Goal: Use online tool/utility: Utilize a website feature to perform a specific function

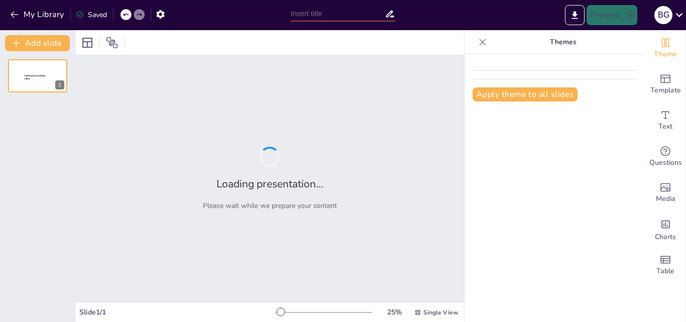
type input "Comunicación Asertiva: Herramienta para el Liderazgo Eficaz"
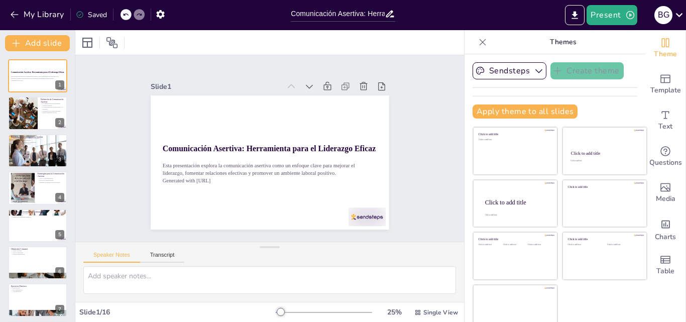
checkbox input "true"
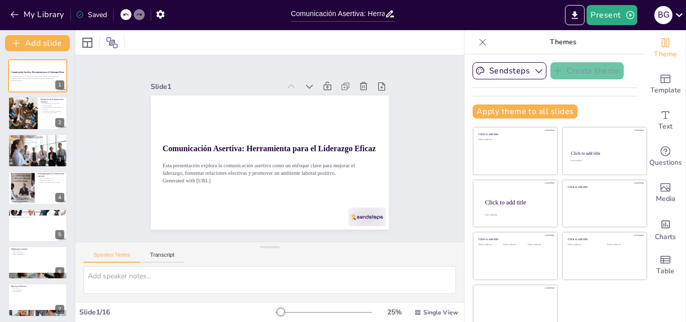
checkbox input "true"
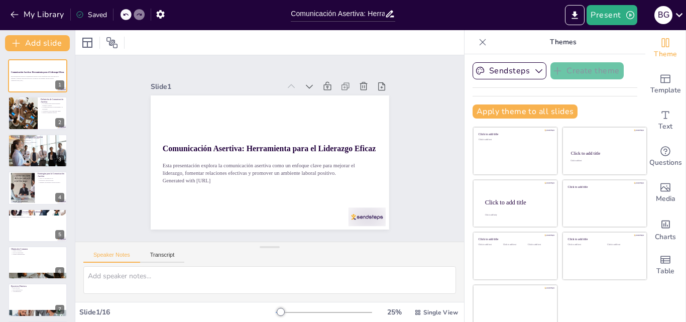
checkbox input "true"
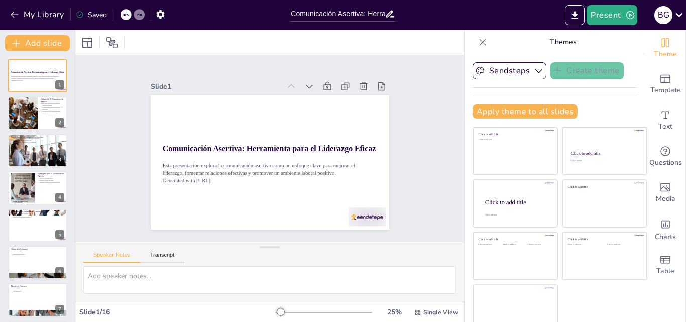
checkbox input "true"
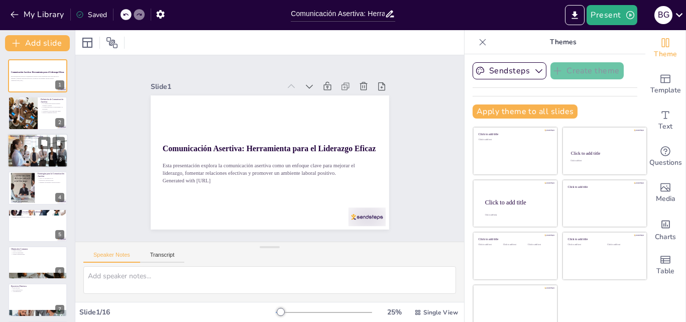
checkbox input "true"
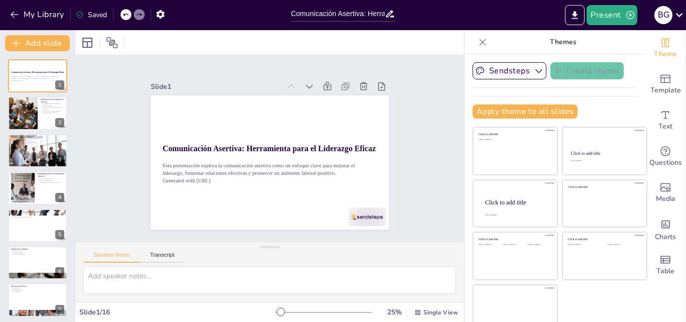
checkbox input "true"
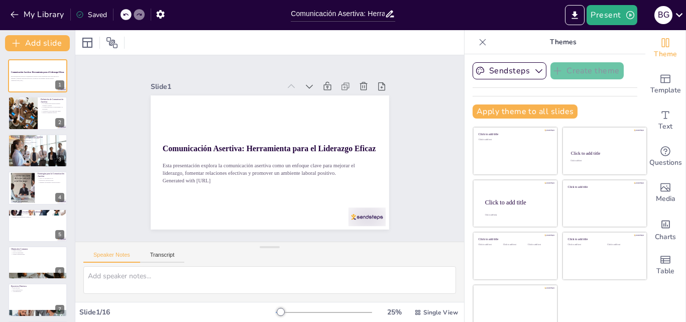
checkbox input "true"
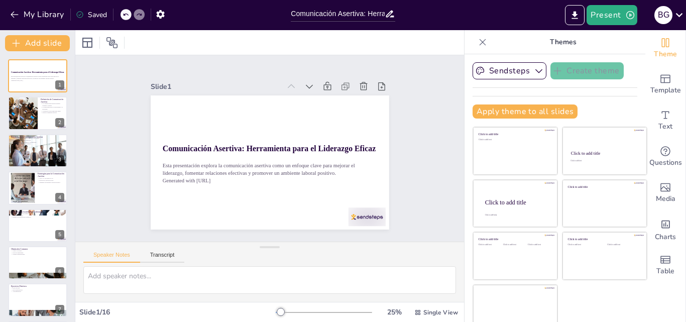
checkbox input "true"
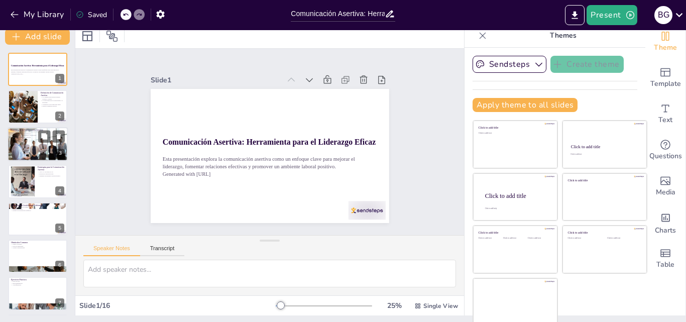
checkbox input "true"
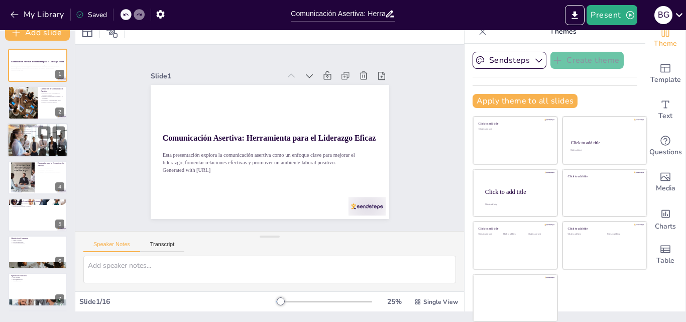
checkbox input "true"
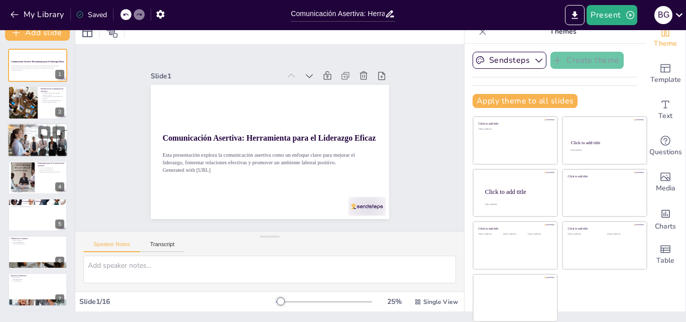
checkbox input "true"
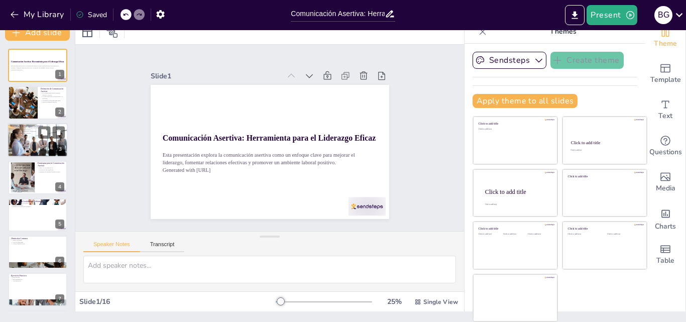
checkbox input "true"
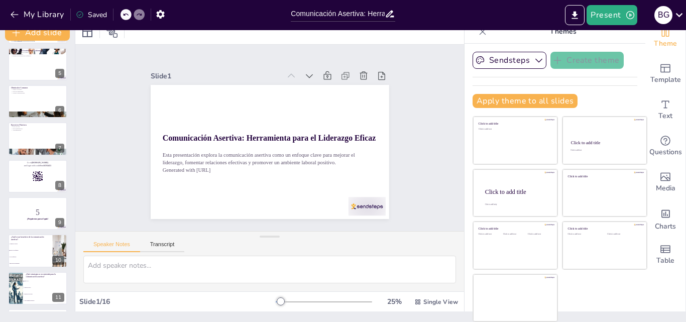
checkbox input "true"
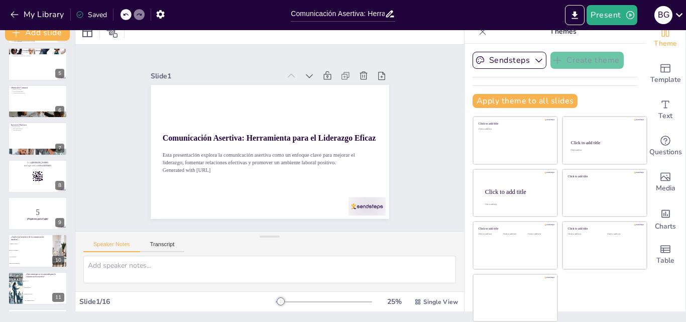
checkbox input "true"
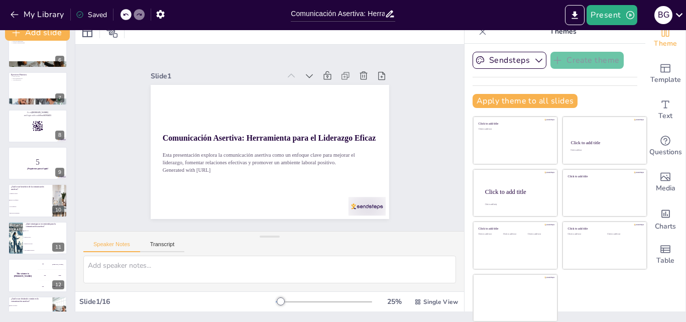
checkbox input "true"
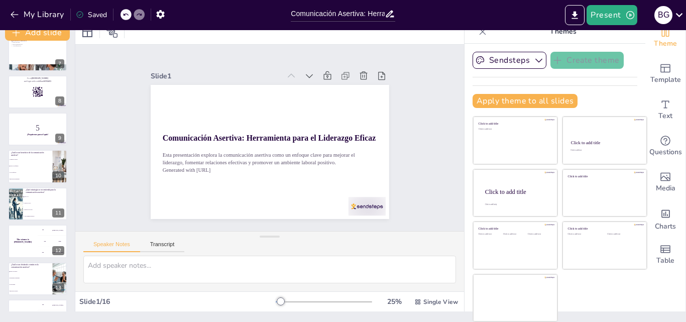
checkbox input "true"
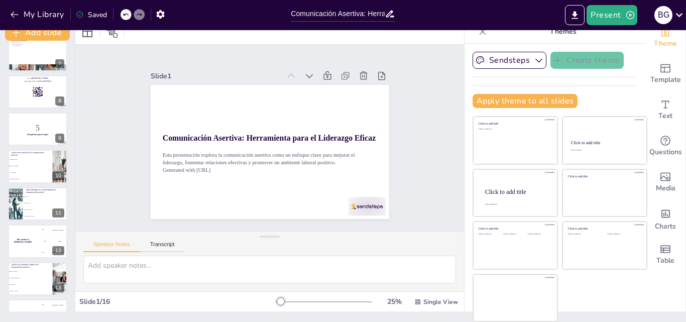
checkbox input "true"
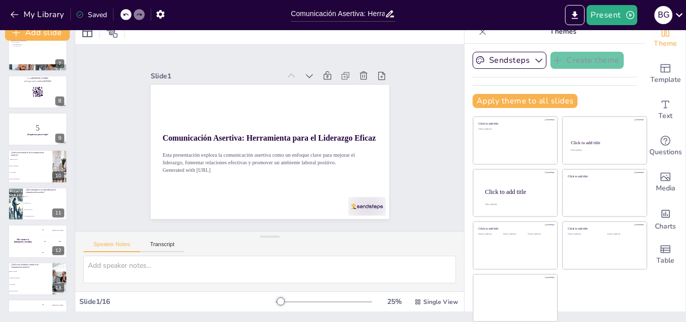
checkbox input "true"
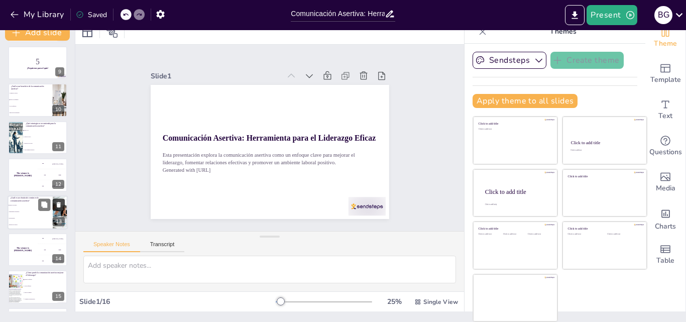
checkbox input "true"
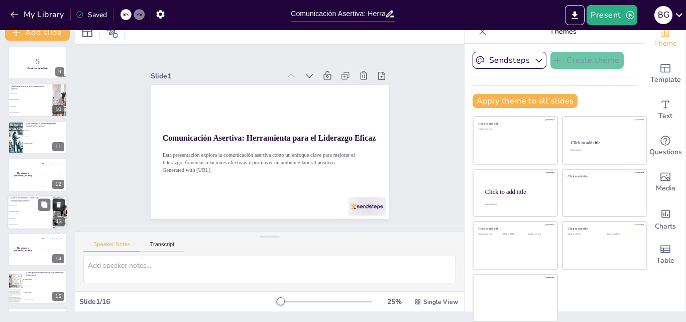
checkbox input "true"
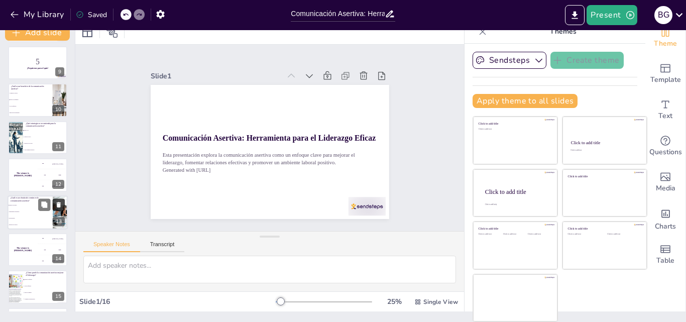
checkbox input "true"
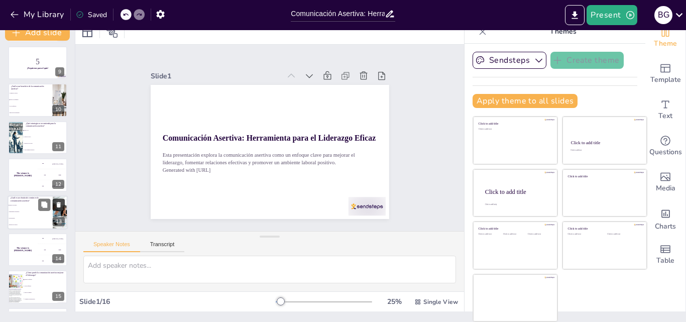
checkbox input "true"
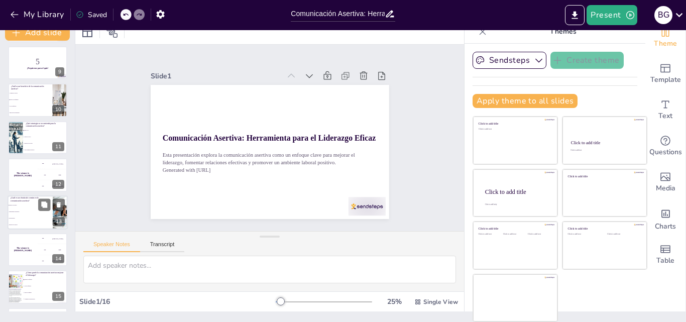
checkbox input "true"
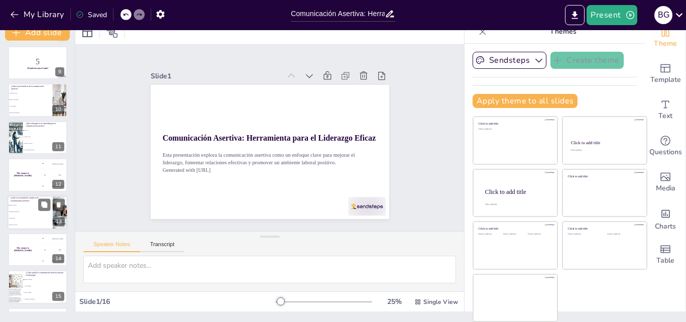
checkbox input "true"
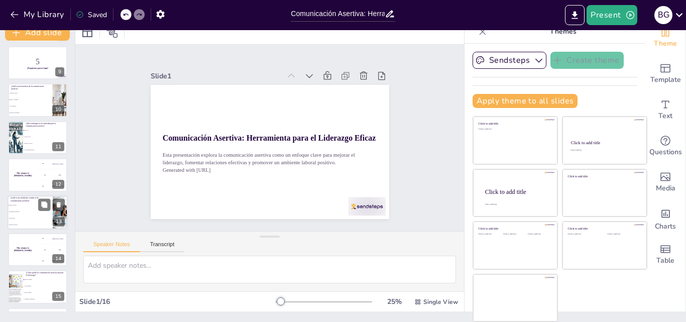
checkbox input "true"
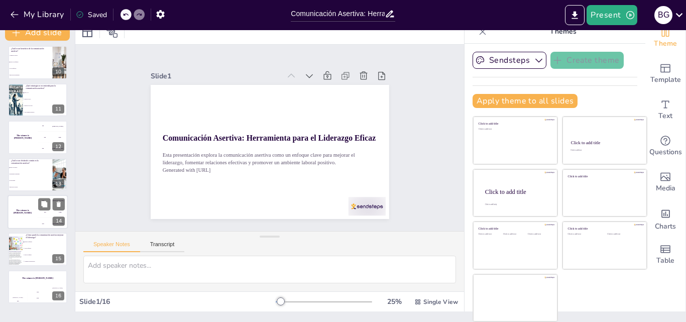
checkbox input "true"
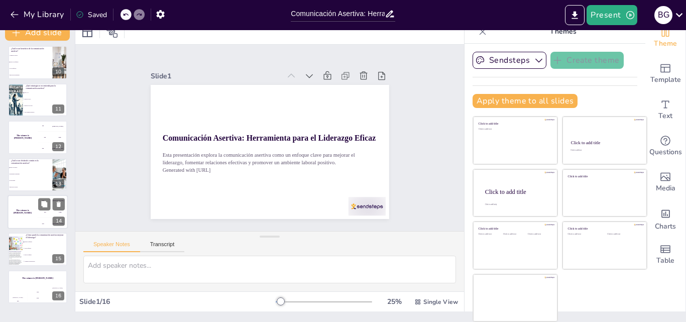
checkbox input "true"
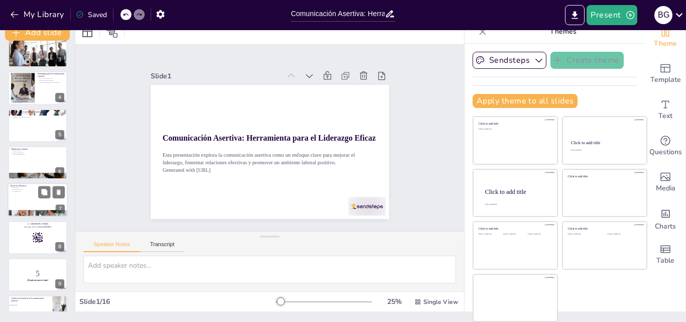
checkbox input "true"
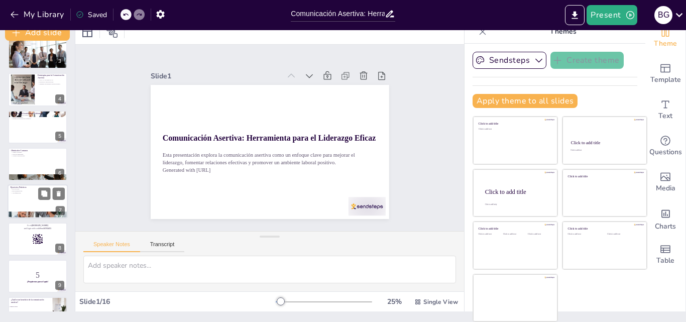
checkbox input "true"
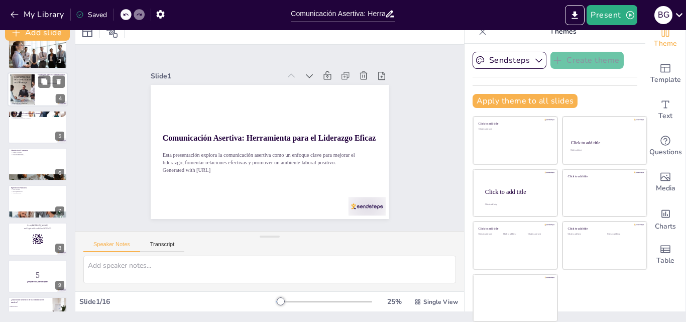
checkbox input "true"
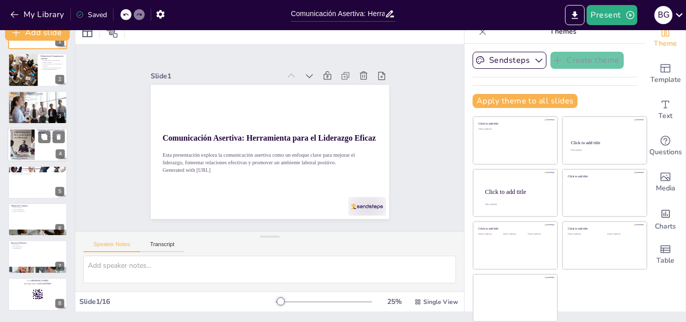
checkbox input "true"
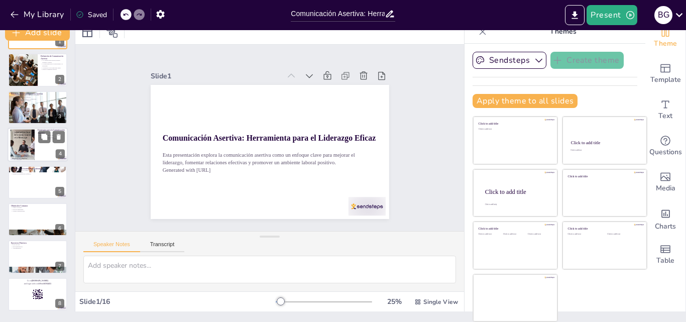
checkbox input "true"
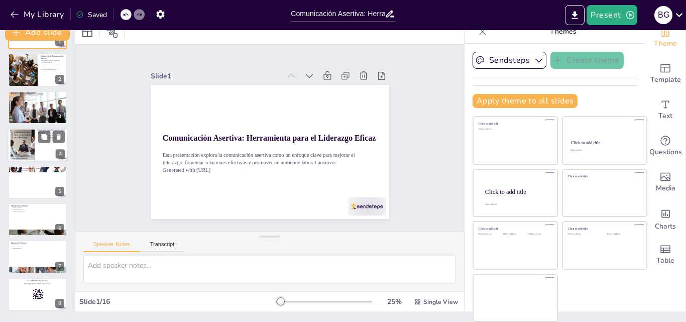
checkbox input "true"
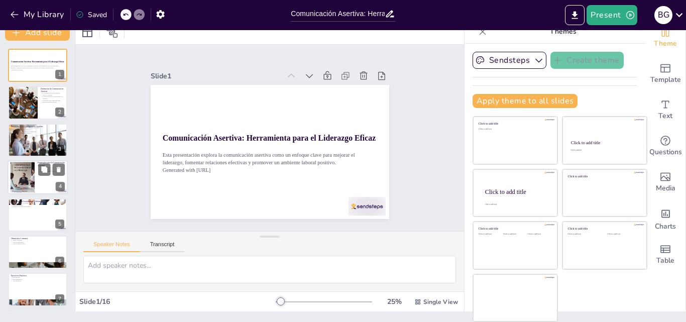
scroll to position [3, 0]
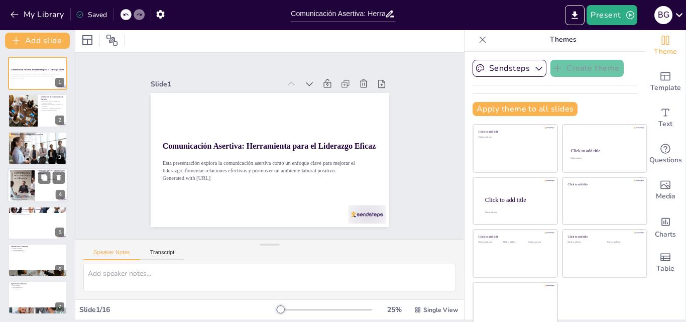
checkbox input "true"
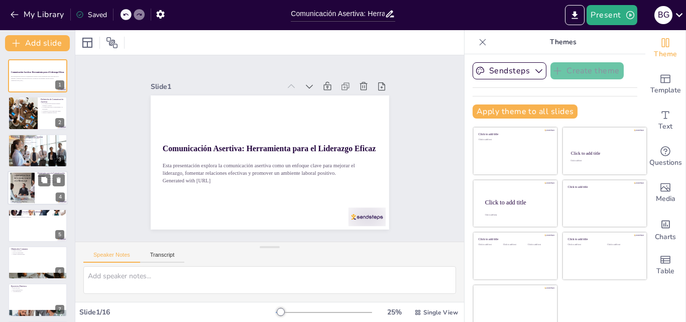
checkbox input "true"
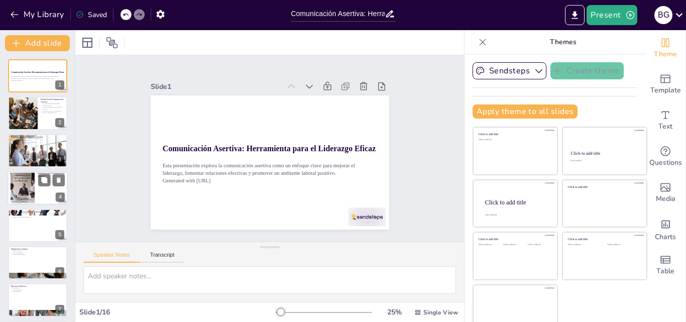
checkbox input "true"
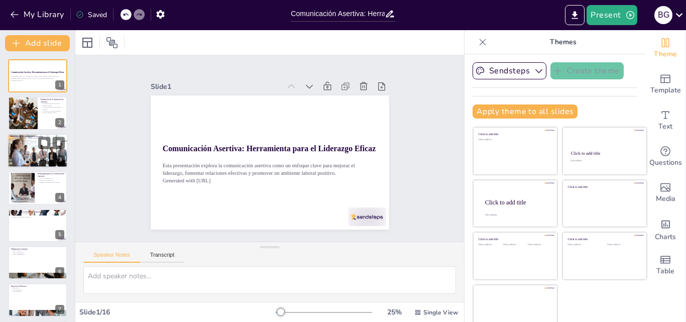
checkbox input "true"
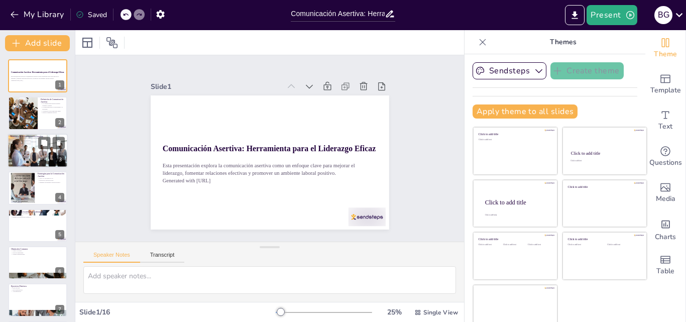
checkbox input "true"
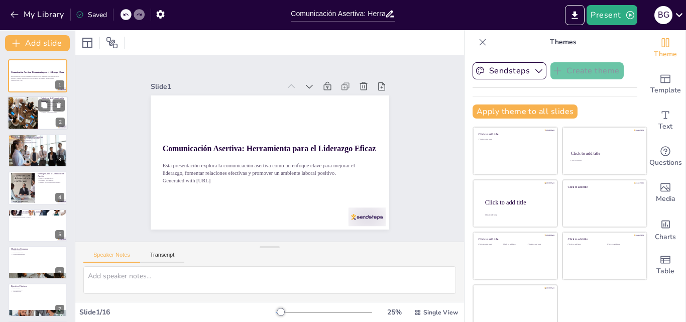
checkbox input "true"
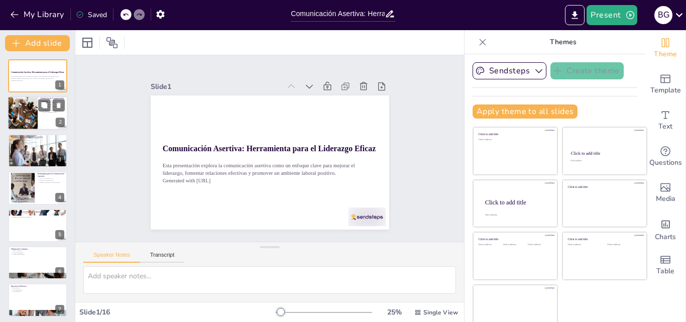
checkbox input "true"
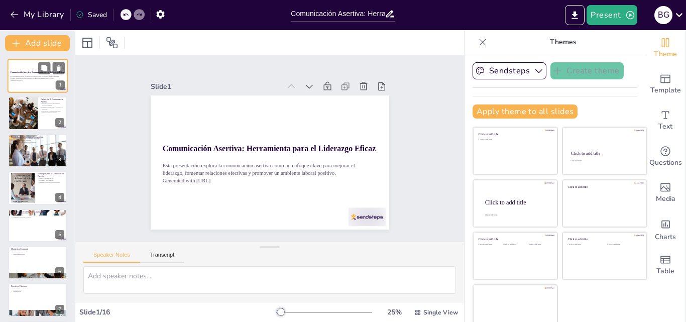
checkbox input "true"
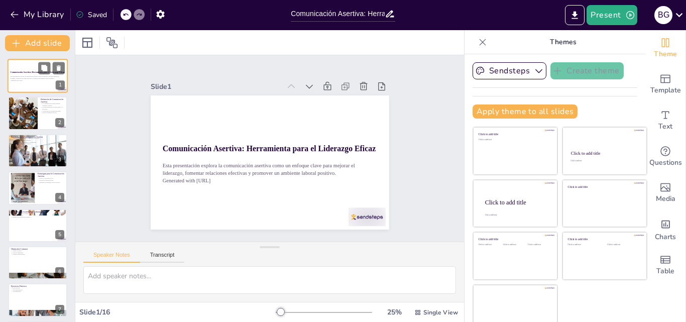
checkbox input "true"
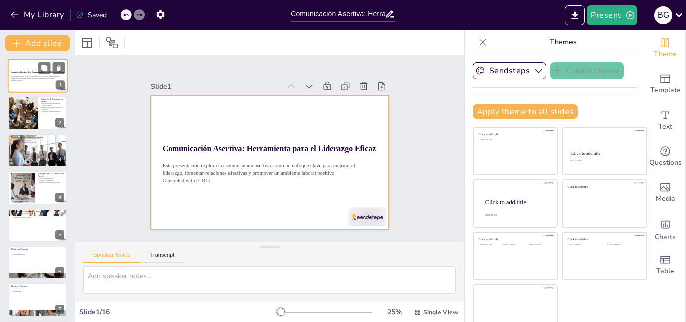
checkbox input "true"
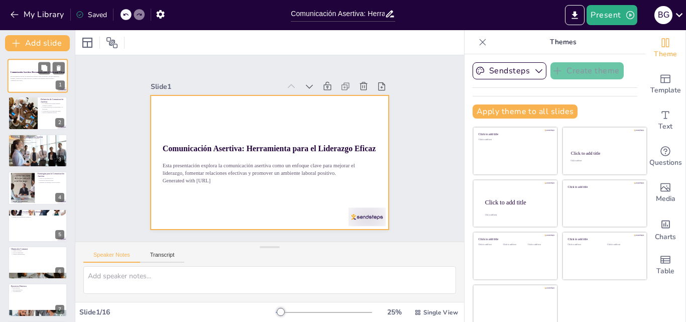
checkbox input "true"
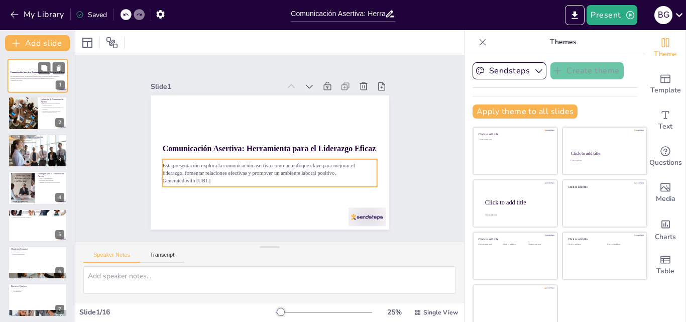
checkbox input "true"
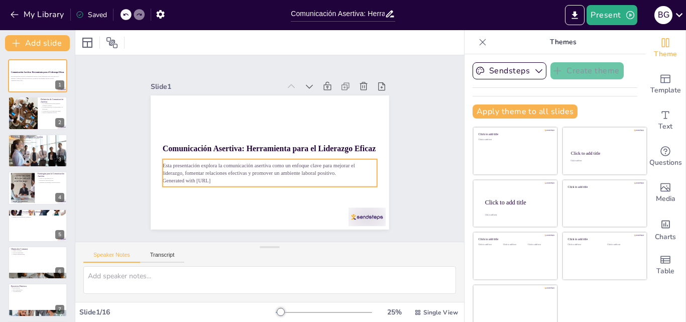
checkbox input "true"
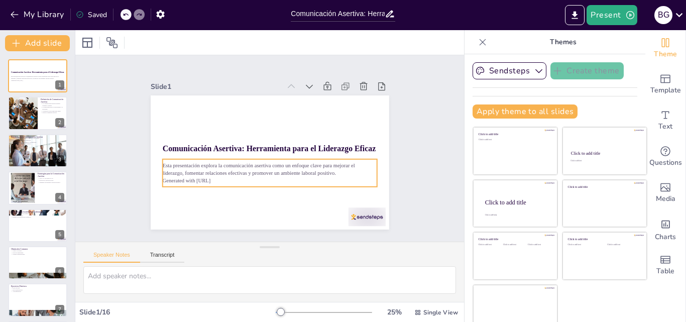
checkbox input "true"
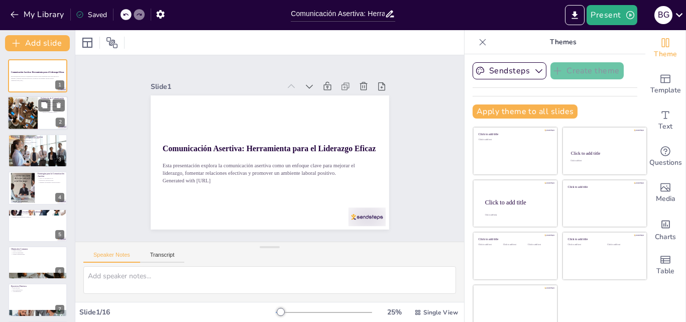
click at [27, 117] on div at bounding box center [23, 113] width 48 height 34
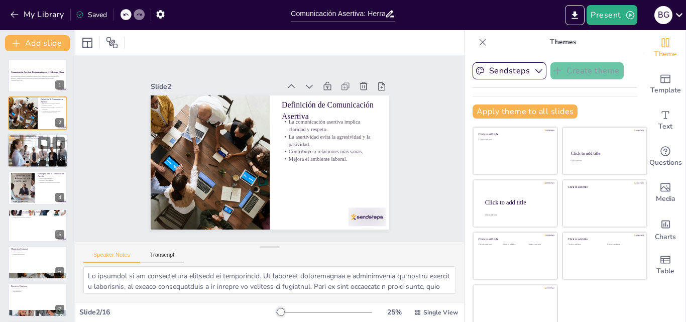
click at [25, 154] on div at bounding box center [38, 151] width 60 height 40
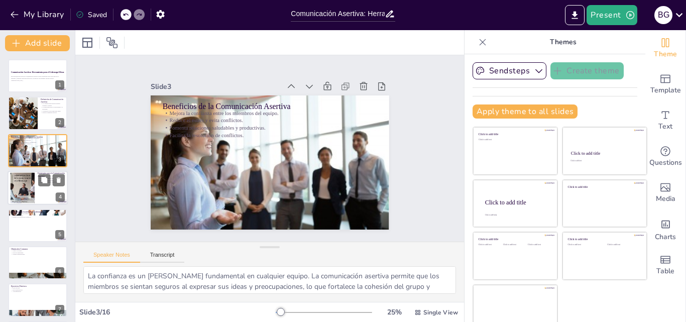
click at [26, 196] on div at bounding box center [22, 188] width 54 height 31
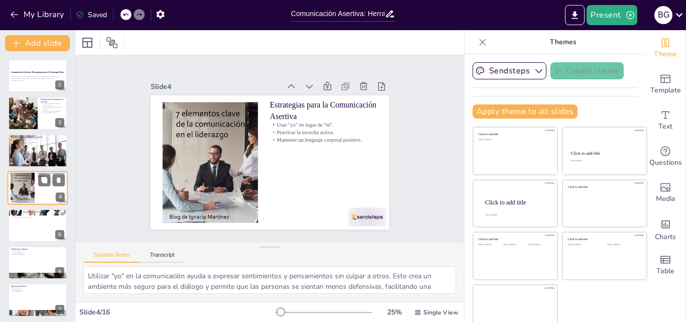
scroll to position [2, 0]
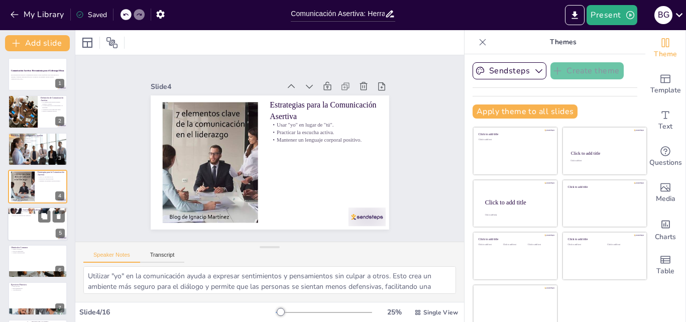
click at [30, 232] on div at bounding box center [38, 224] width 60 height 34
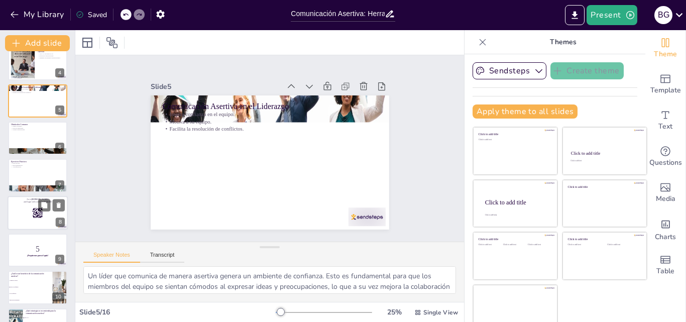
scroll to position [139, 0]
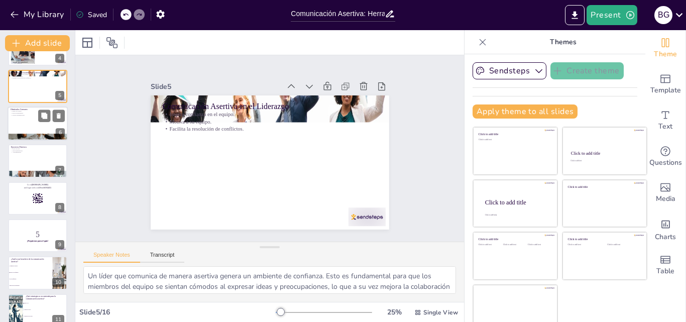
click at [25, 119] on div at bounding box center [38, 123] width 60 height 34
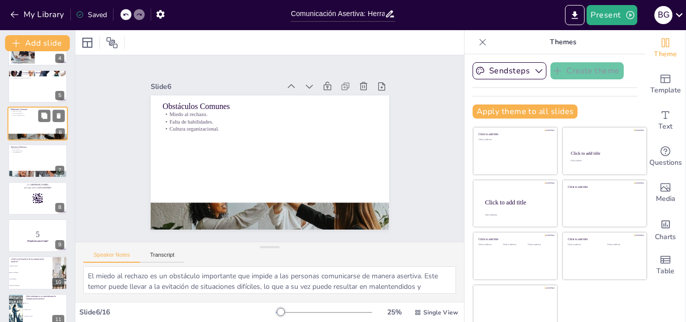
scroll to position [76, 0]
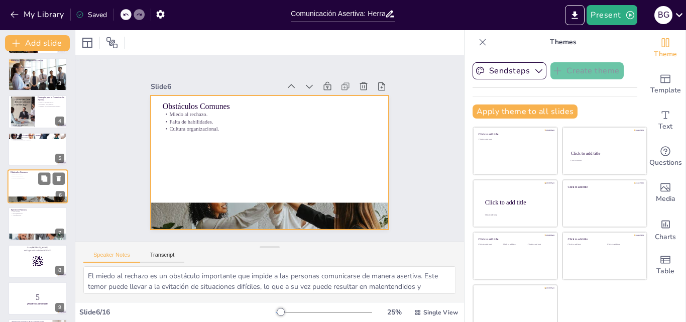
click at [30, 186] on div at bounding box center [38, 186] width 60 height 34
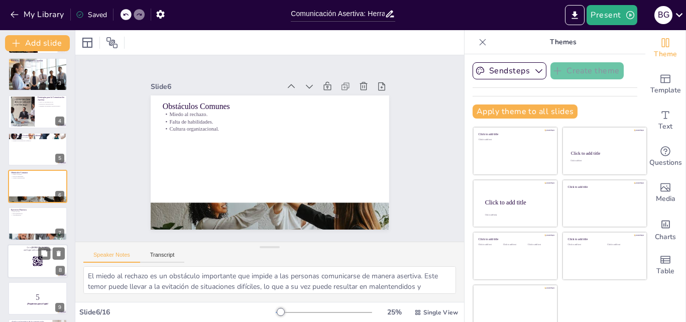
click at [28, 251] on p "and login with code Free36761455" at bounding box center [38, 249] width 54 height 3
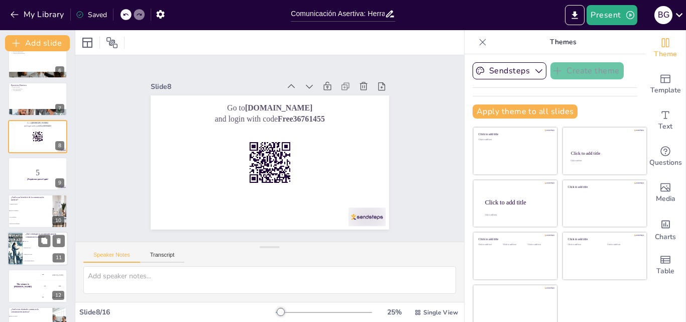
scroll to position [251, 0]
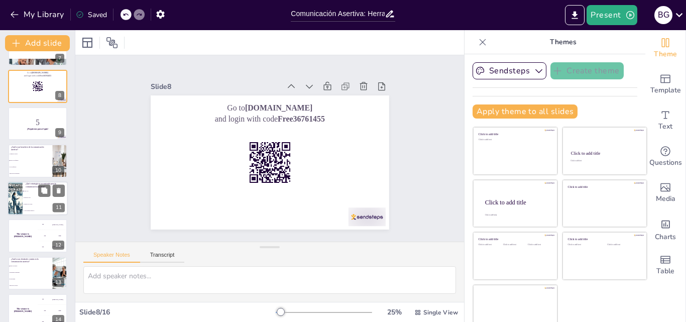
click at [28, 203] on span "Hablar en voz alta" at bounding box center [45, 204] width 43 height 2
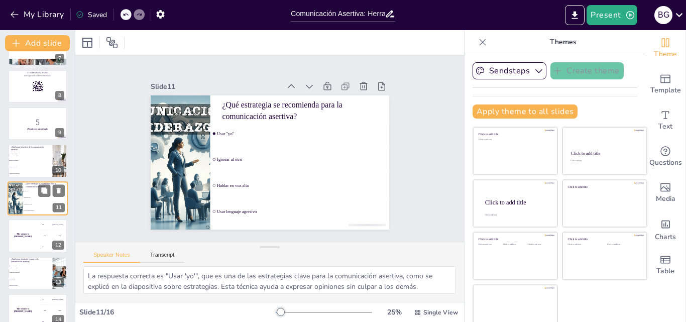
scroll to position [263, 0]
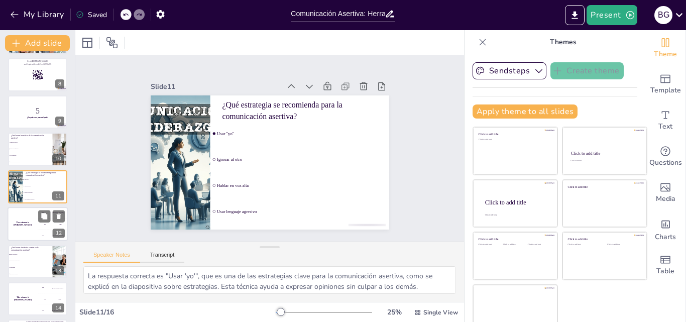
click at [28, 231] on div "The winner is [PERSON_NAME]" at bounding box center [23, 224] width 30 height 34
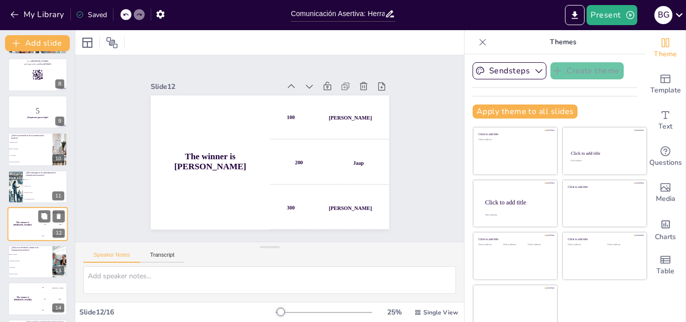
scroll to position [300, 0]
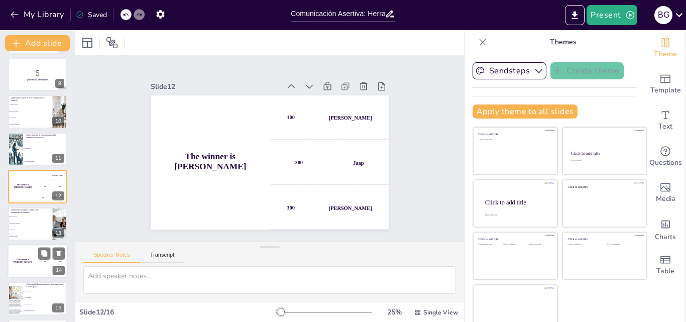
click at [33, 262] on h4 "The winner is [PERSON_NAME]" at bounding box center [23, 261] width 30 height 5
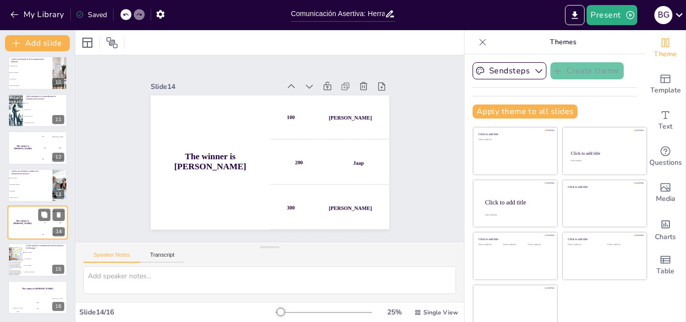
scroll to position [11, 0]
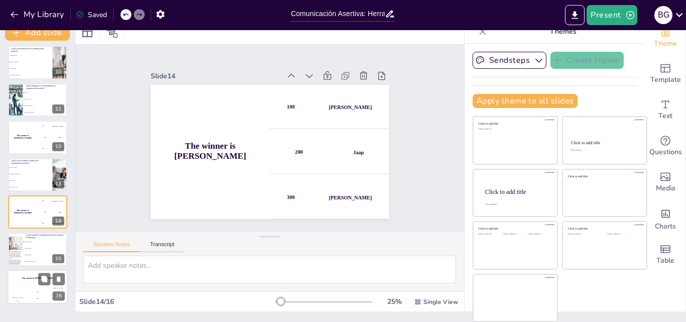
click at [27, 274] on div "The winner is [PERSON_NAME]" at bounding box center [38, 278] width 60 height 17
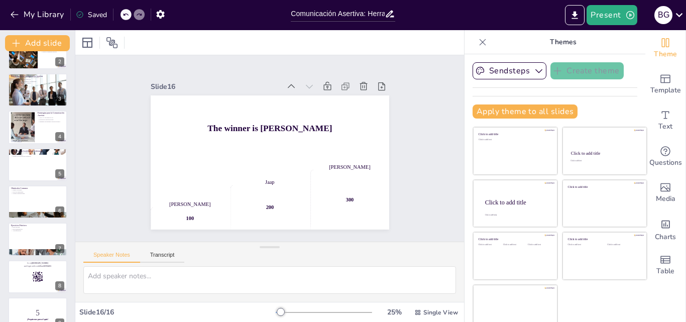
scroll to position [0, 0]
